Goal: Task Accomplishment & Management: Manage account settings

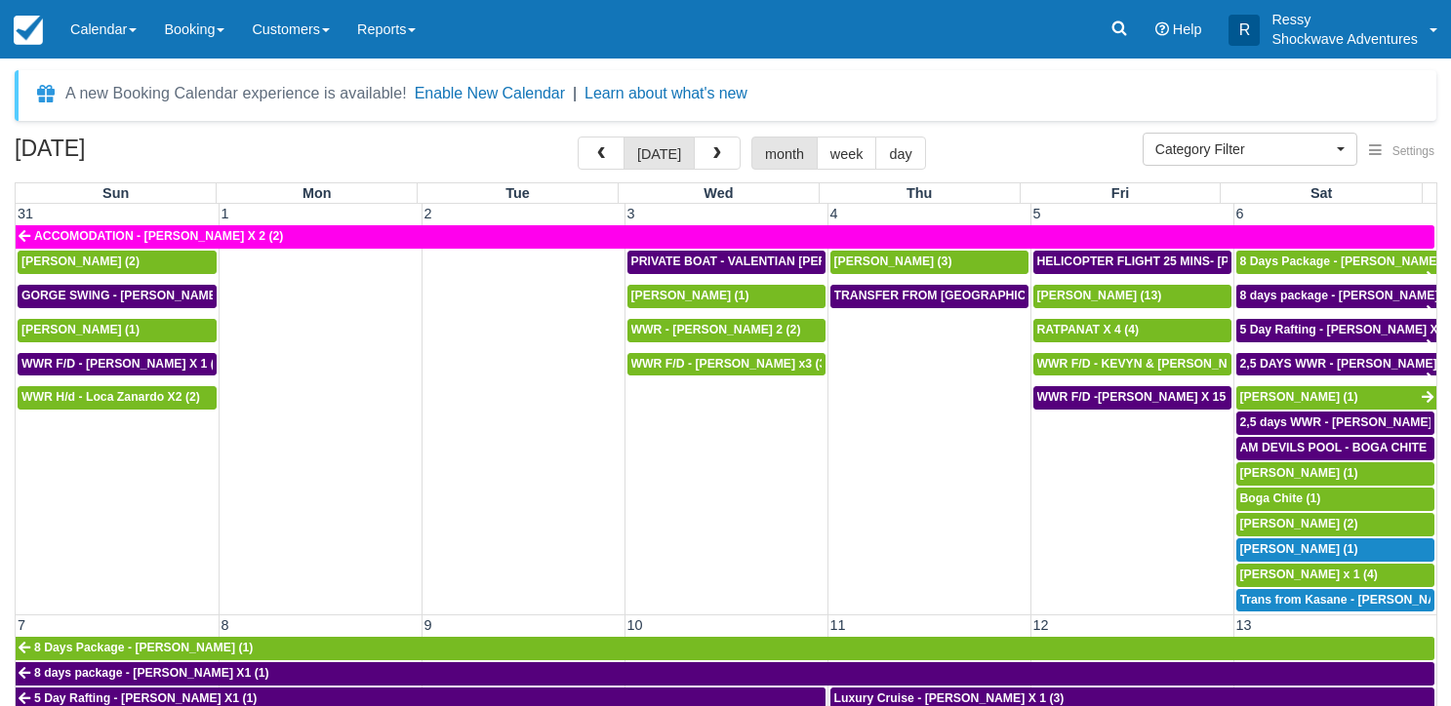
select select
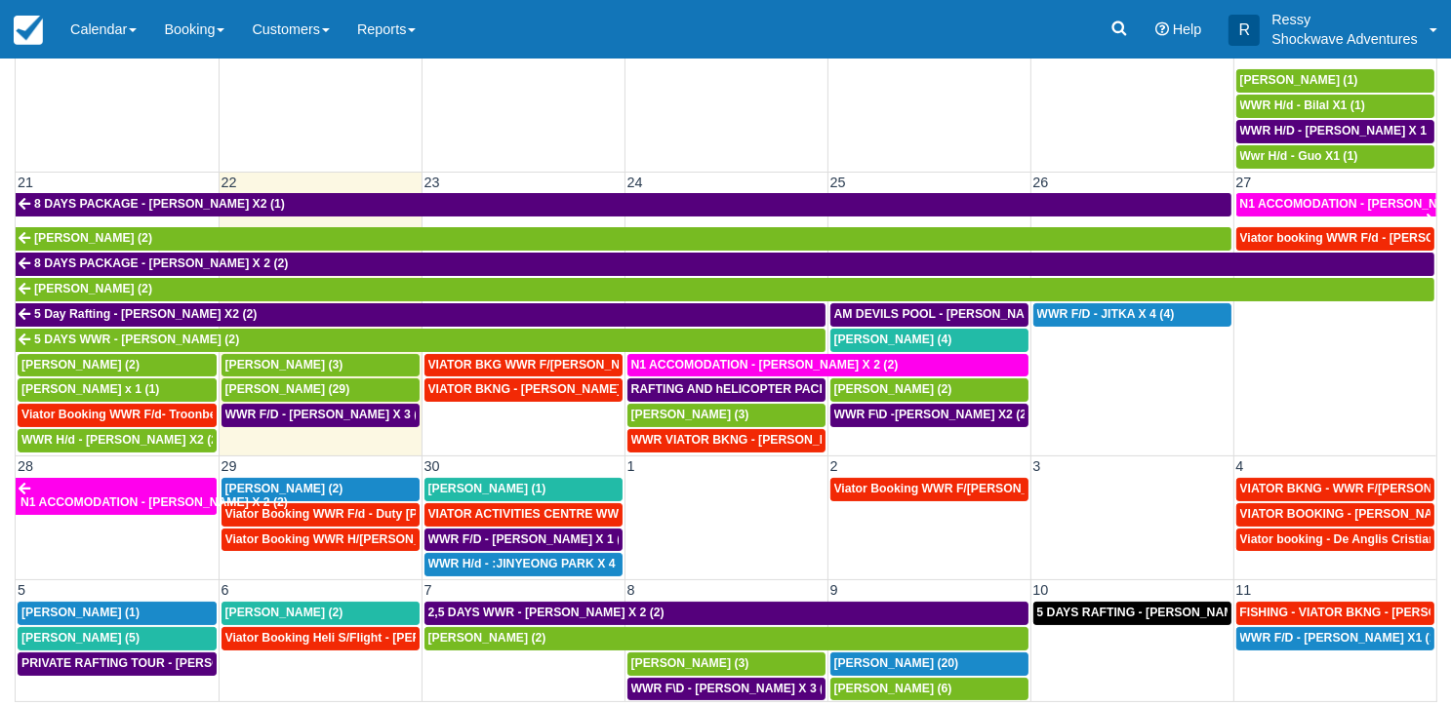
scroll to position [806, 0]
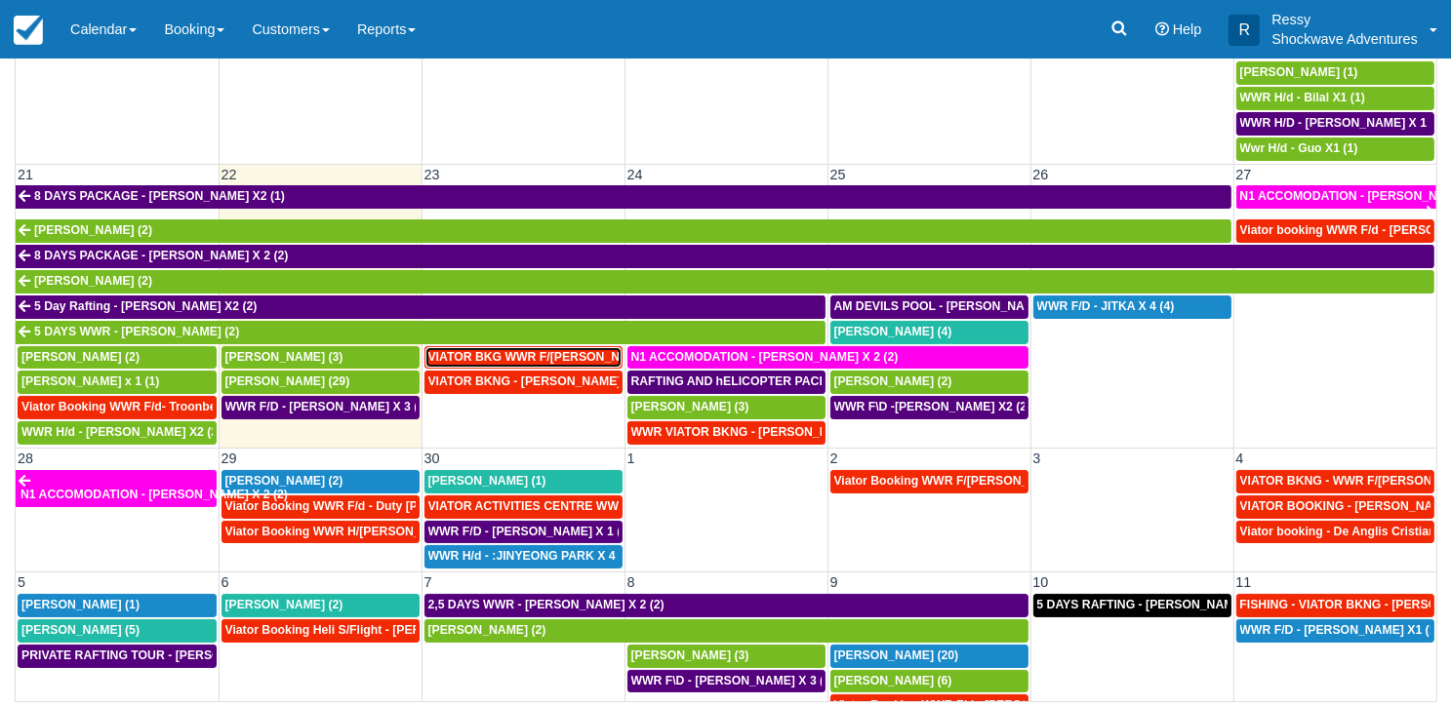
click at [550, 350] on span "VIATOR BKG WWR F/[PERSON_NAME] [PERSON_NAME] 2 (2)" at bounding box center [605, 357] width 354 height 14
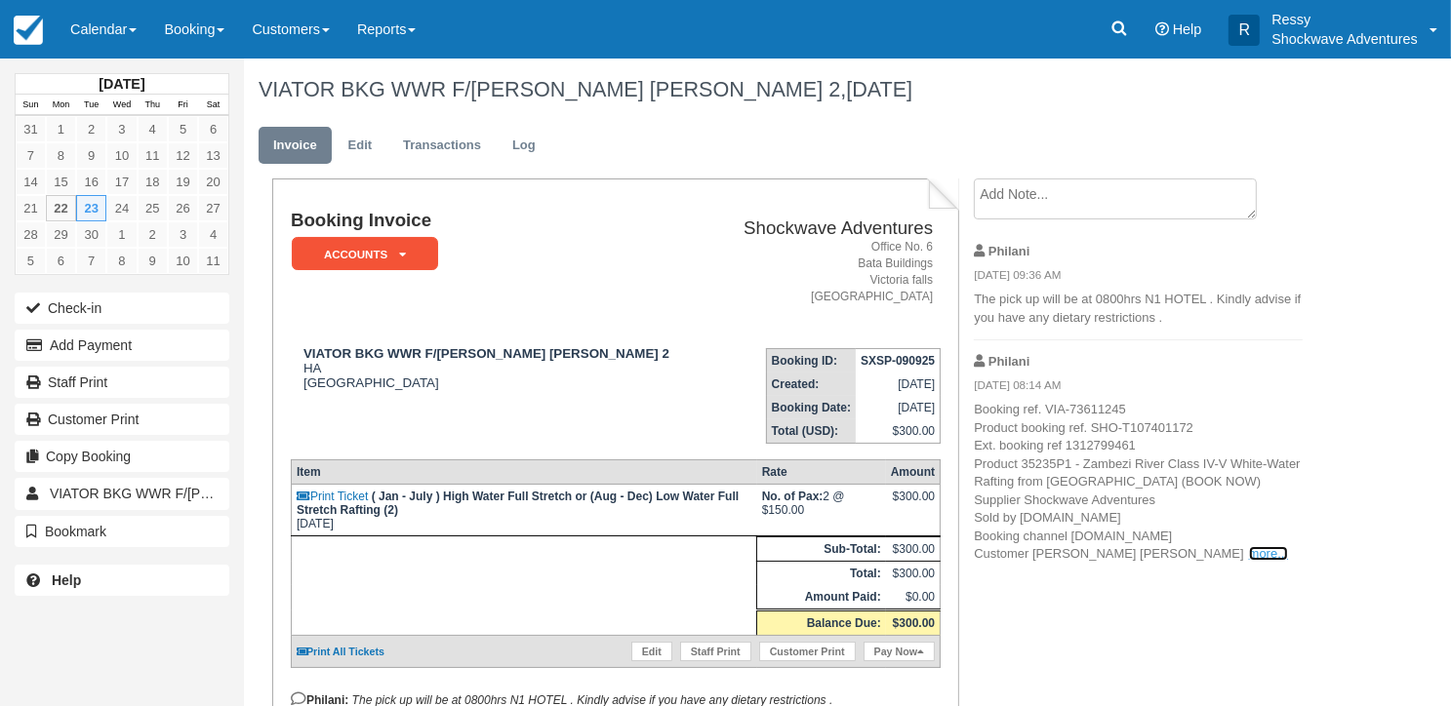
click at [1249, 561] on link "more..." at bounding box center [1268, 553] width 39 height 15
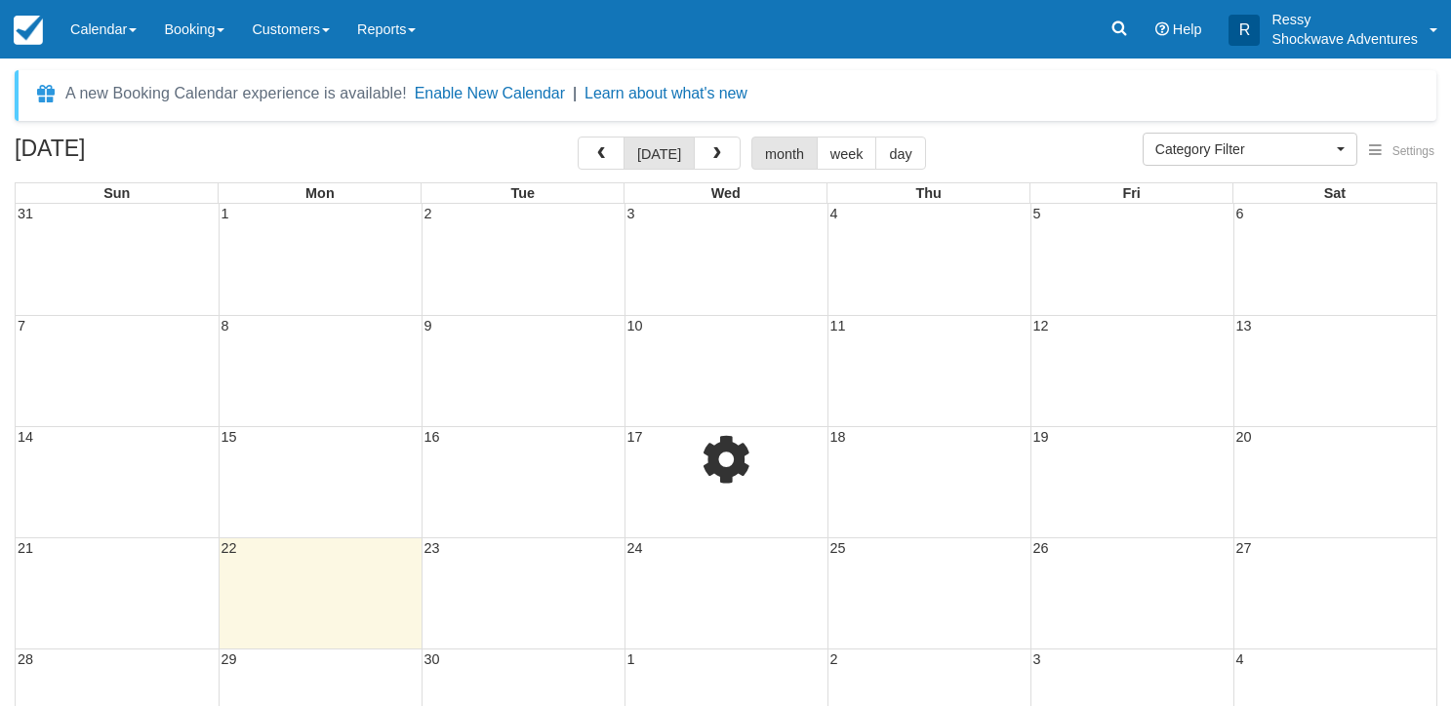
select select
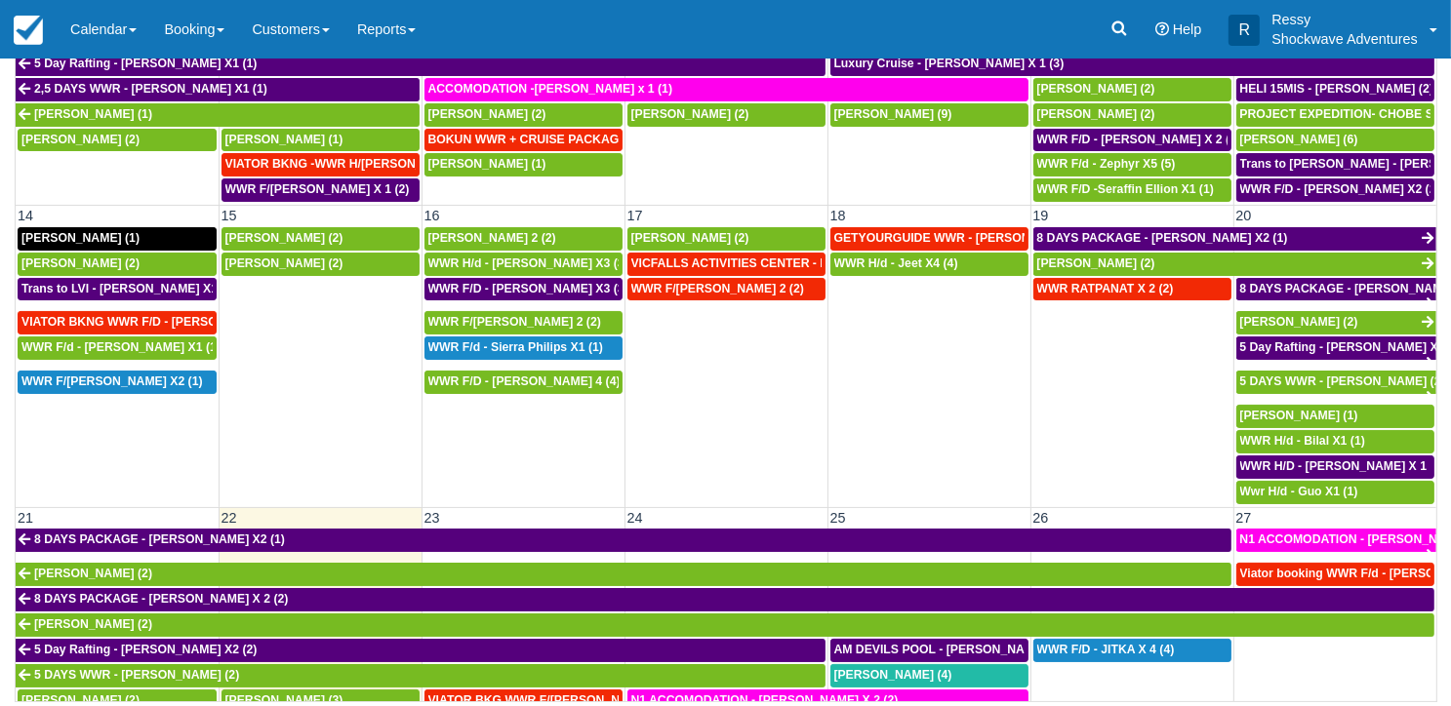
scroll to position [781, 0]
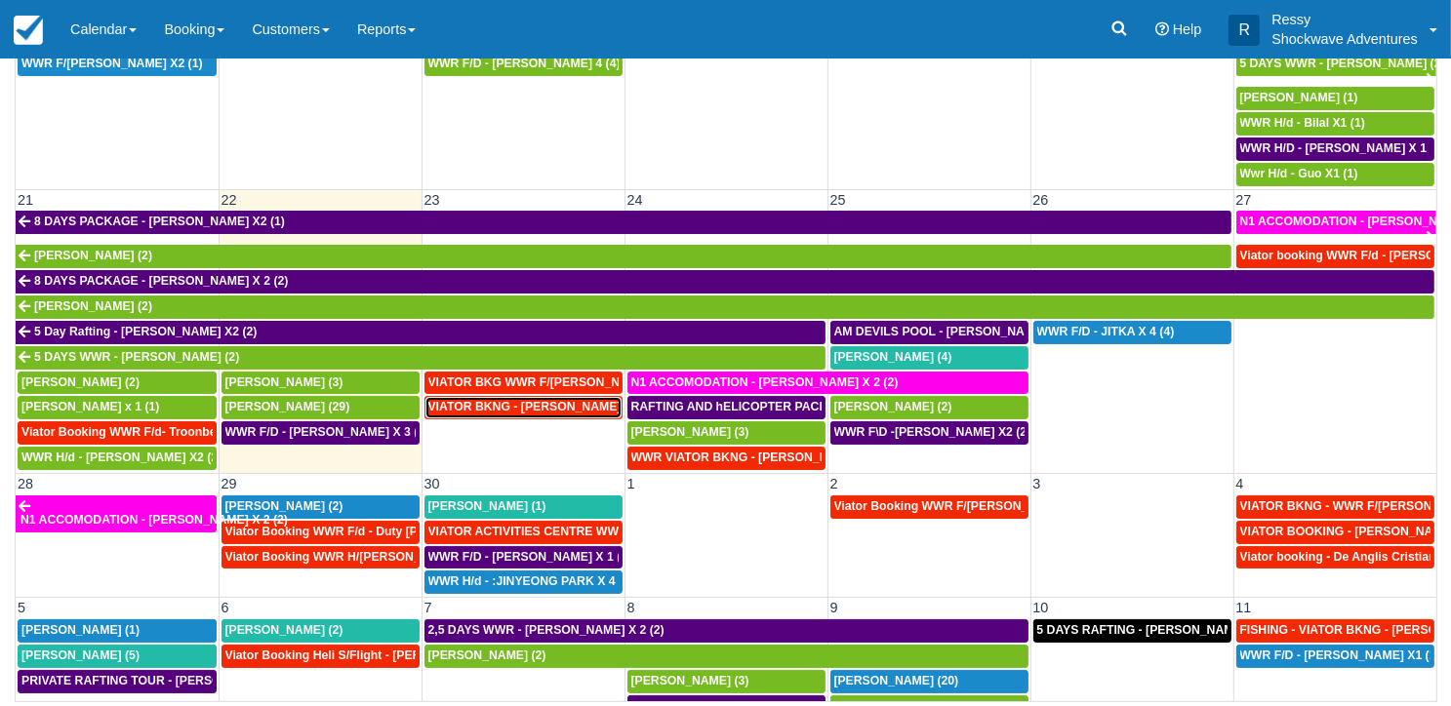
click at [565, 400] on span "VIATOR BKNG - [PERSON_NAME] 2 (2)" at bounding box center [538, 407] width 221 height 14
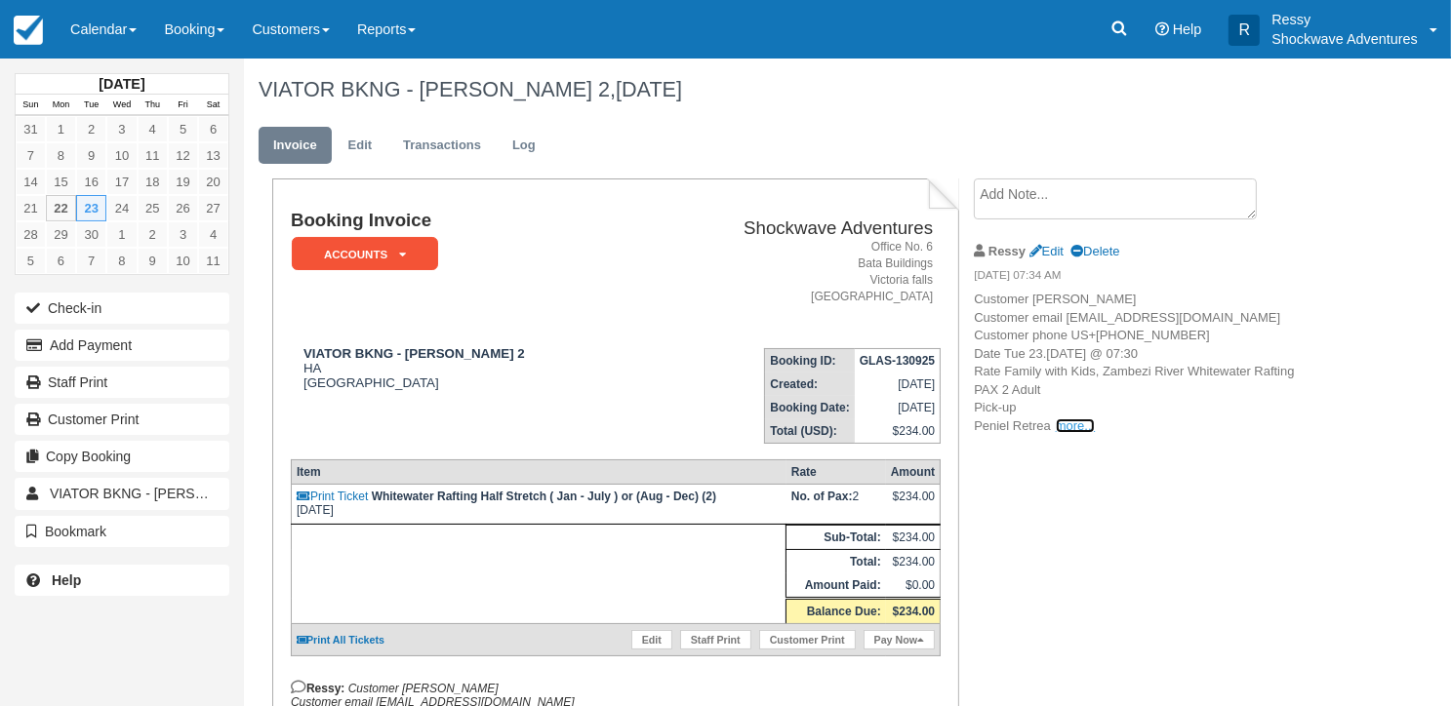
click at [1063, 433] on link "more..." at bounding box center [1075, 426] width 39 height 15
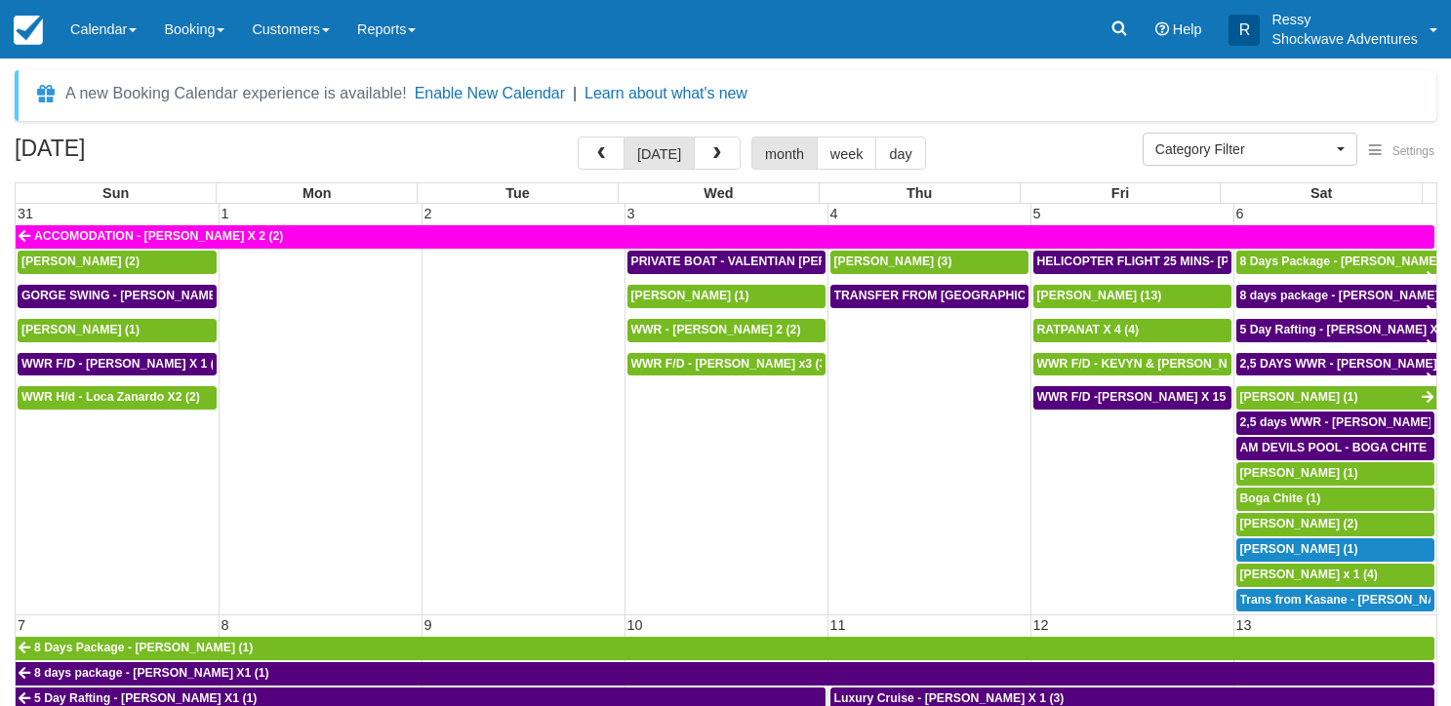
select select
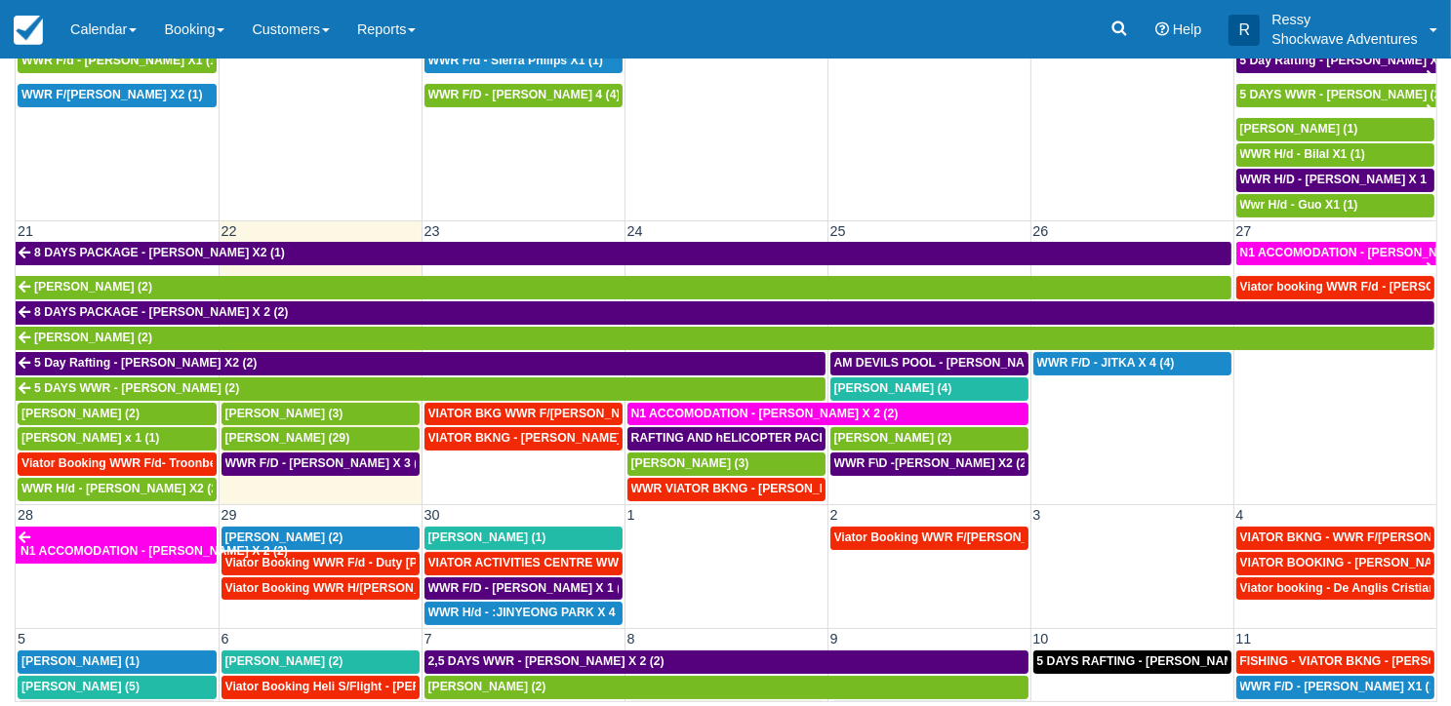
scroll to position [781, 0]
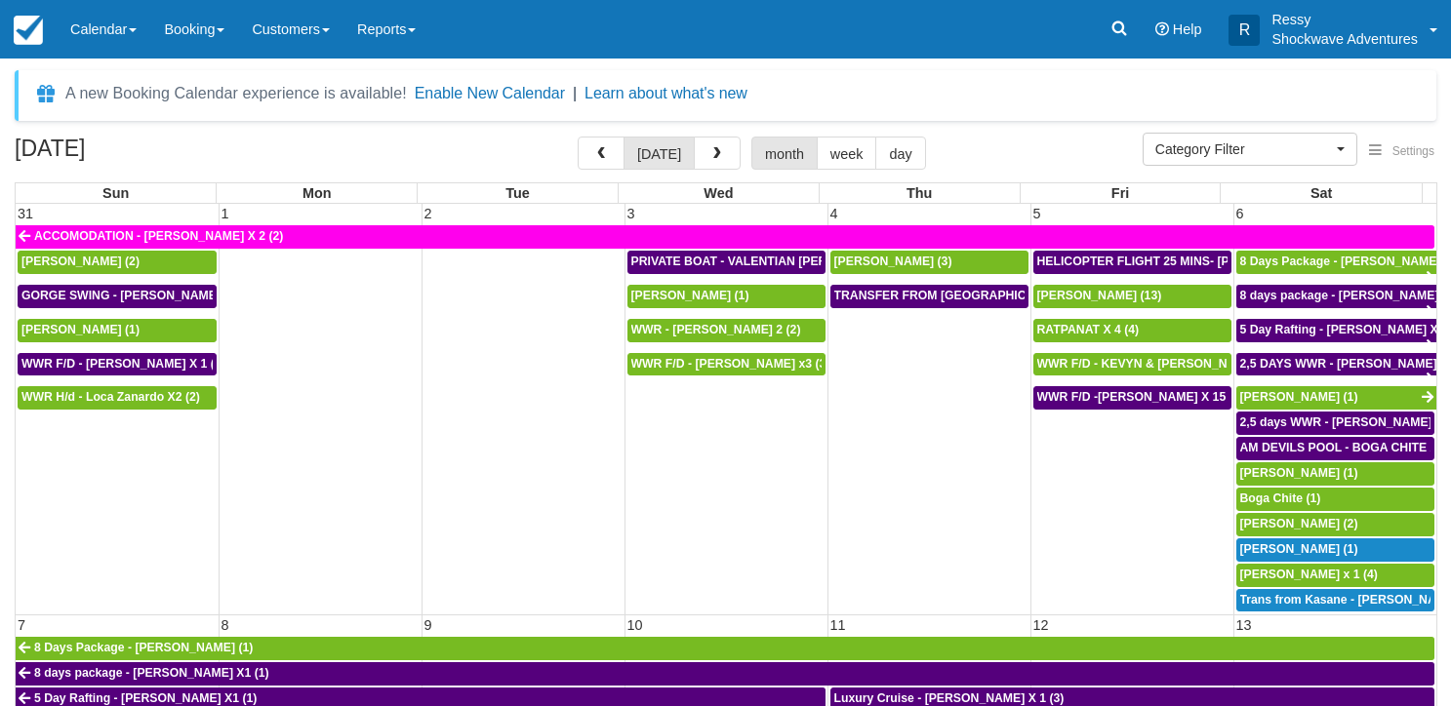
select select
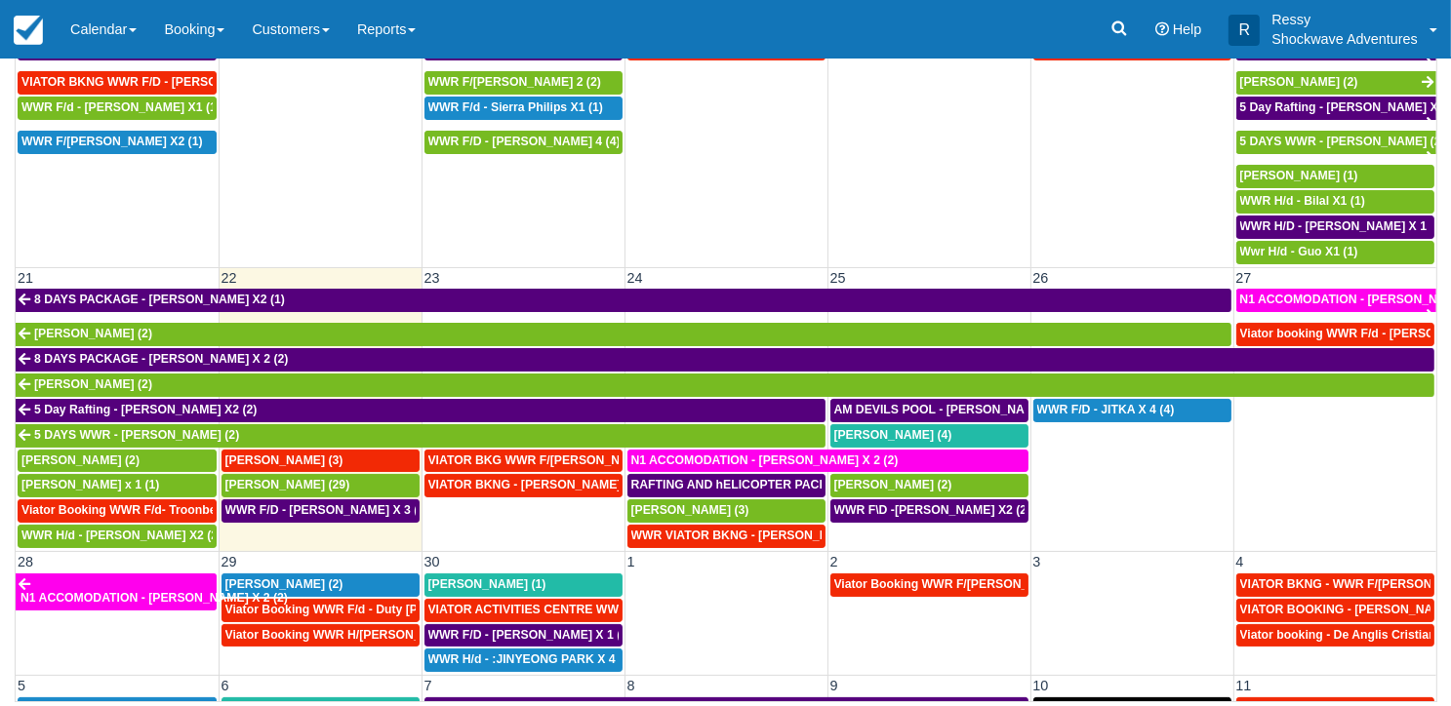
scroll to position [806, 0]
